Goal: Check status: Check status

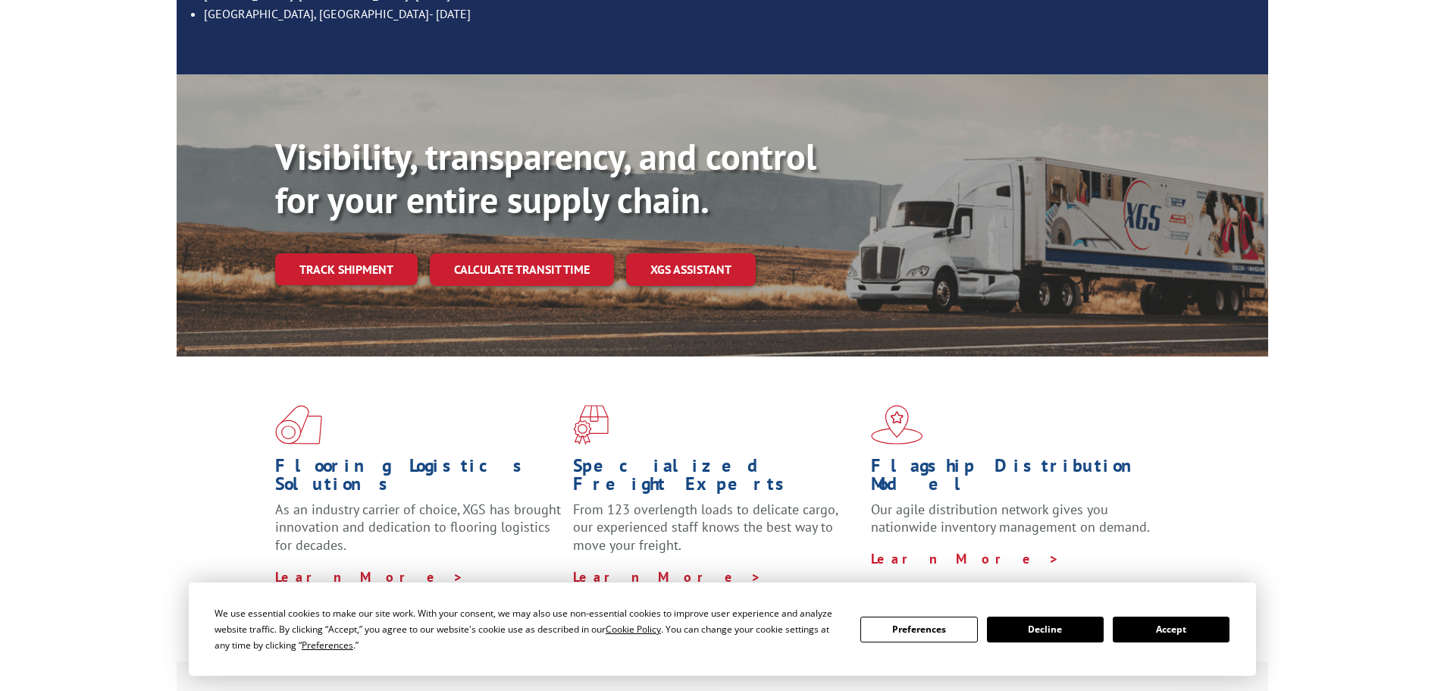
scroll to position [303, 0]
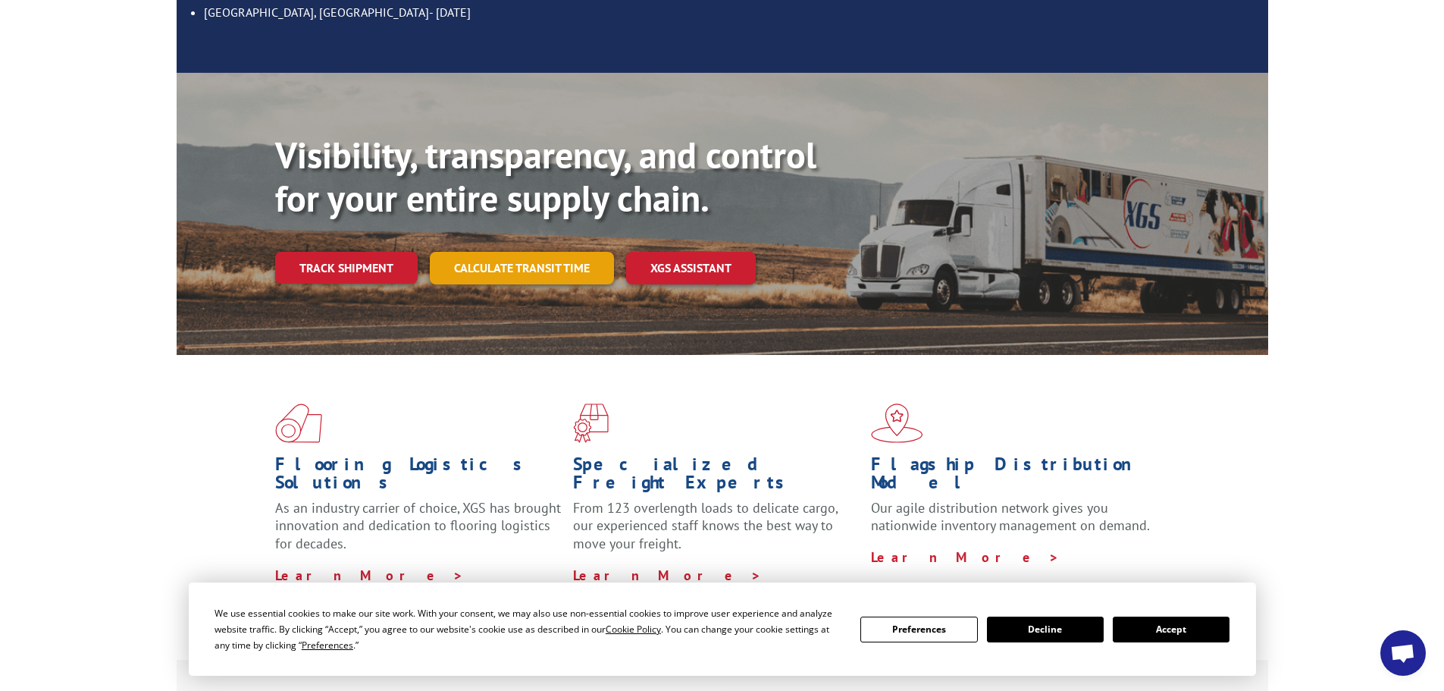
click at [549, 252] on link "Calculate transit time" at bounding box center [522, 268] width 184 height 33
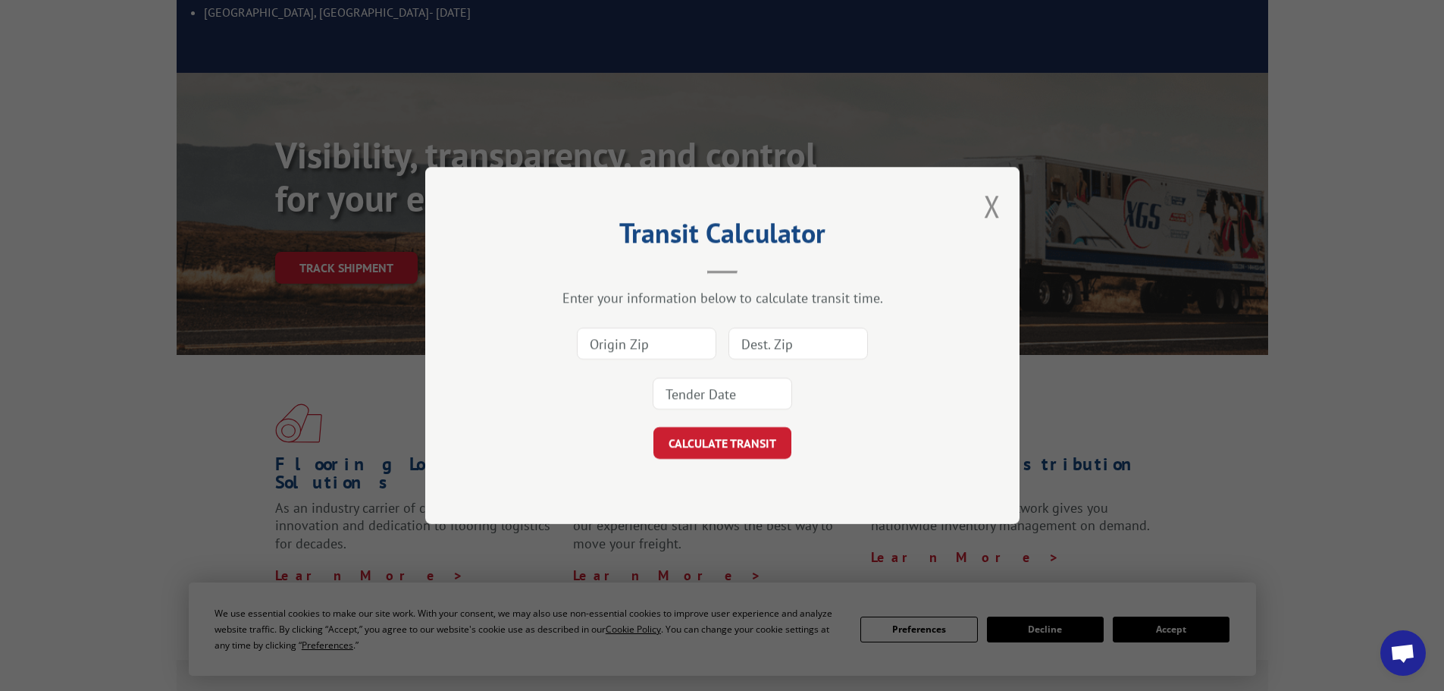
click at [646, 346] on input at bounding box center [646, 343] width 139 height 32
click at [992, 212] on button "Close modal" at bounding box center [992, 206] width 17 height 40
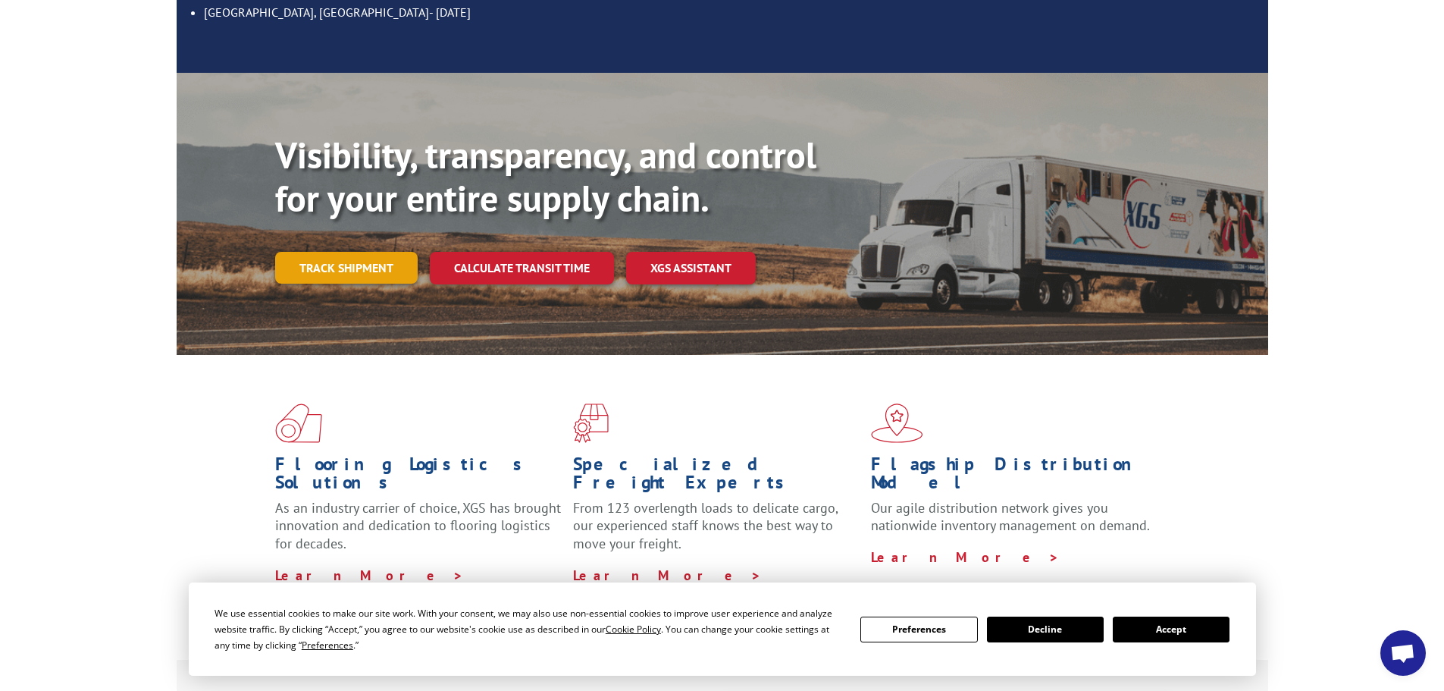
click at [378, 252] on link "Track shipment" at bounding box center [346, 268] width 143 height 32
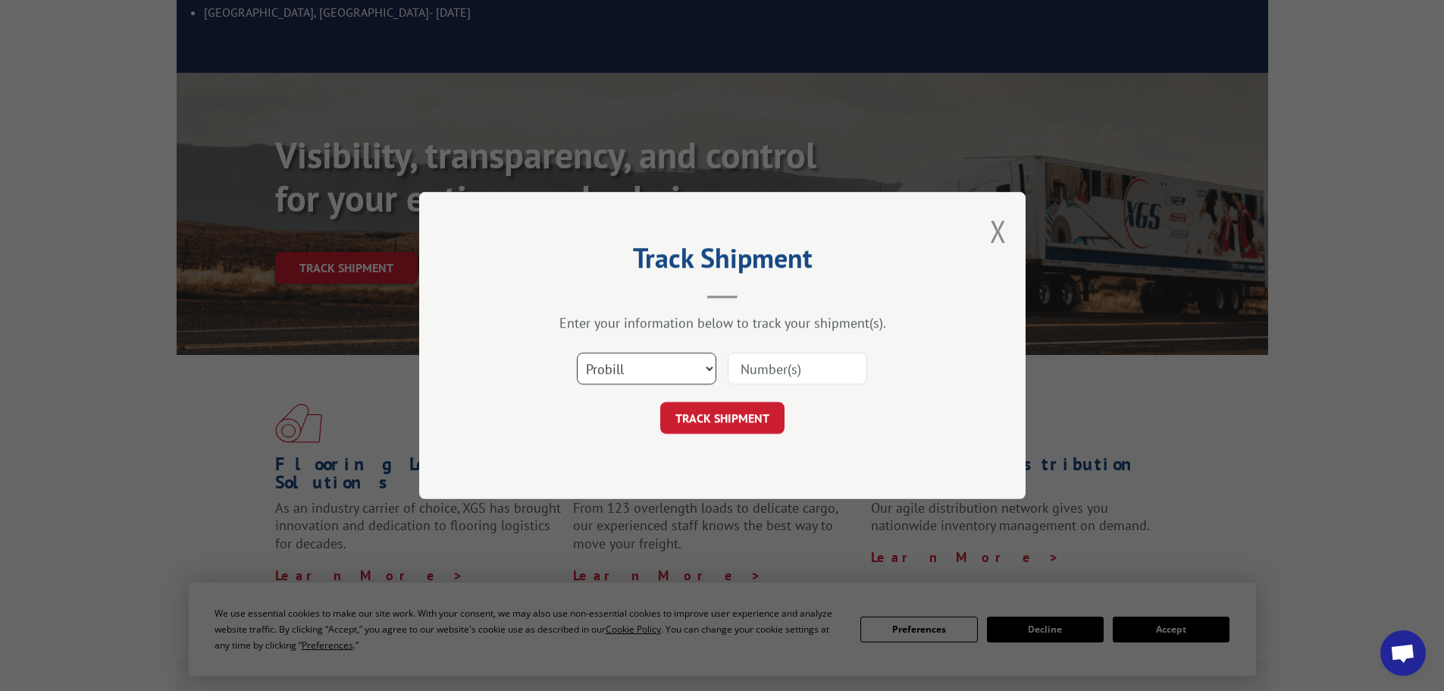
click at [615, 360] on select "Select category... Probill BOL PO" at bounding box center [646, 368] width 139 height 32
select select "bol"
click at [577, 352] on select "Select category... Probill BOL PO" at bounding box center [646, 368] width 139 height 32
click at [824, 364] on input at bounding box center [797, 368] width 139 height 32
paste input "5993058"
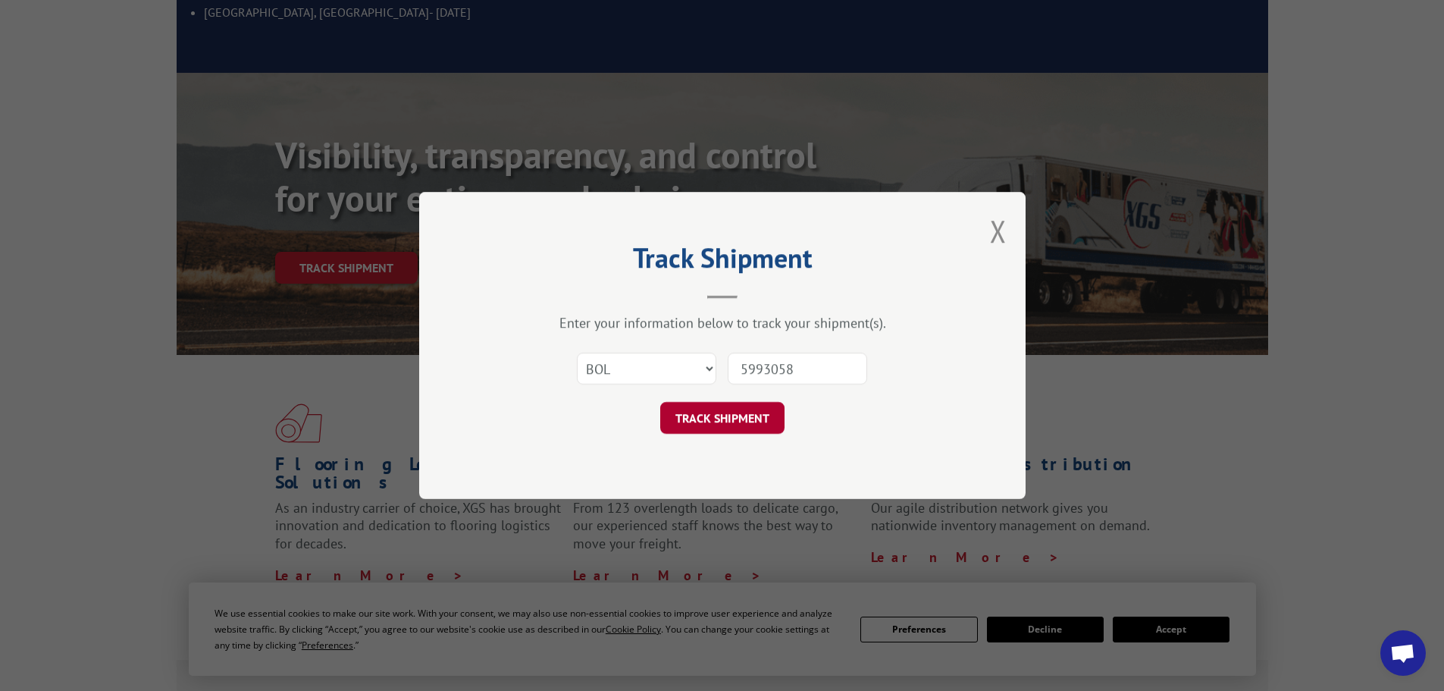
type input "5993058"
click at [707, 410] on button "TRACK SHIPMENT" at bounding box center [722, 418] width 124 height 32
